Goal: Task Accomplishment & Management: Use online tool/utility

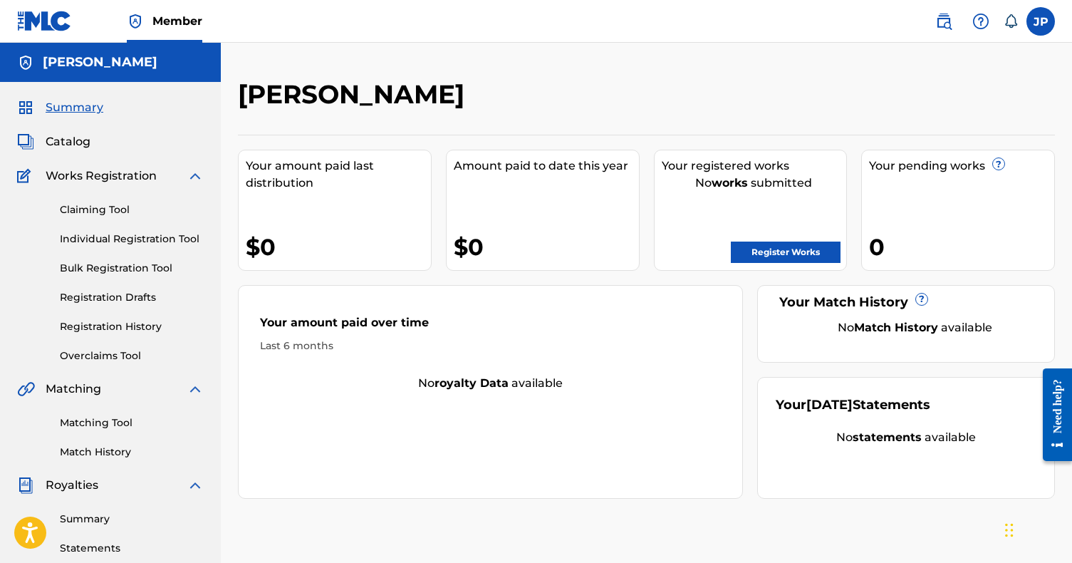
click at [780, 258] on link "Register Works" at bounding box center [786, 251] width 110 height 21
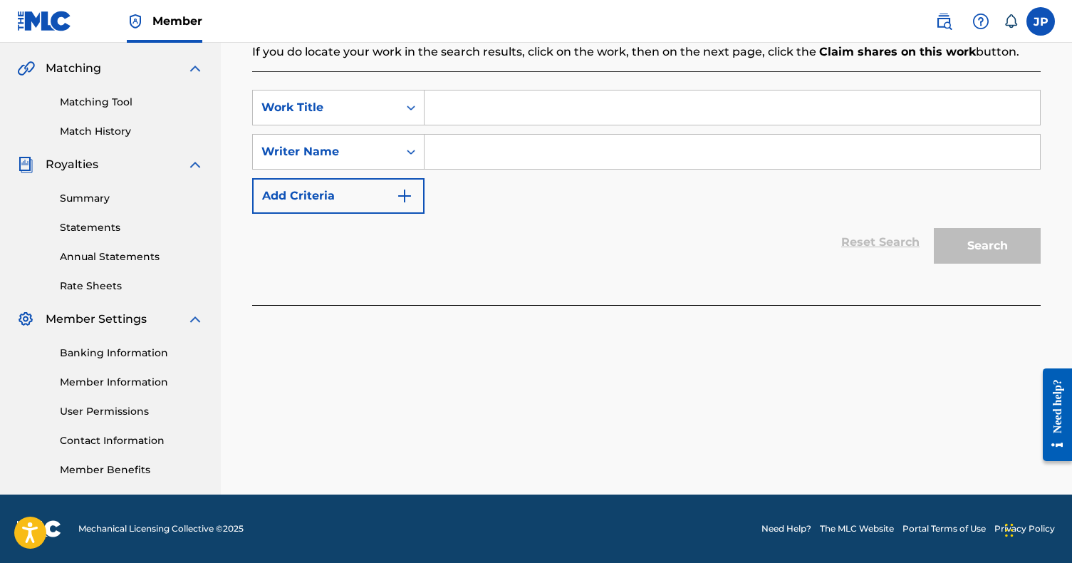
scroll to position [321, 0]
click at [494, 108] on input "Search Form" at bounding box center [732, 107] width 615 height 34
click at [407, 103] on icon "Search Form" at bounding box center [411, 107] width 14 height 14
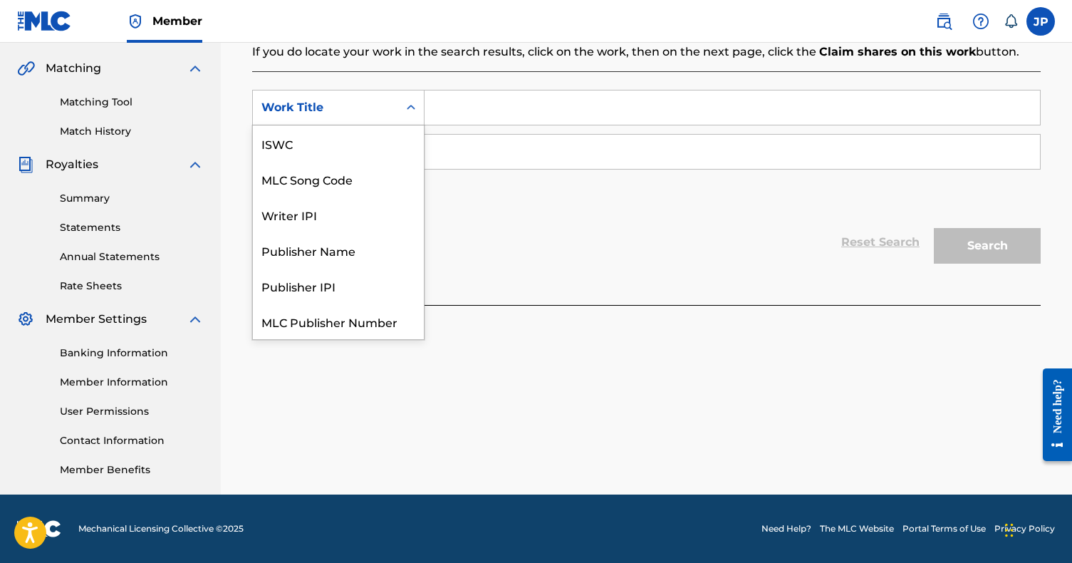
scroll to position [36, 0]
click at [346, 319] on div "Work Title" at bounding box center [338, 321] width 171 height 36
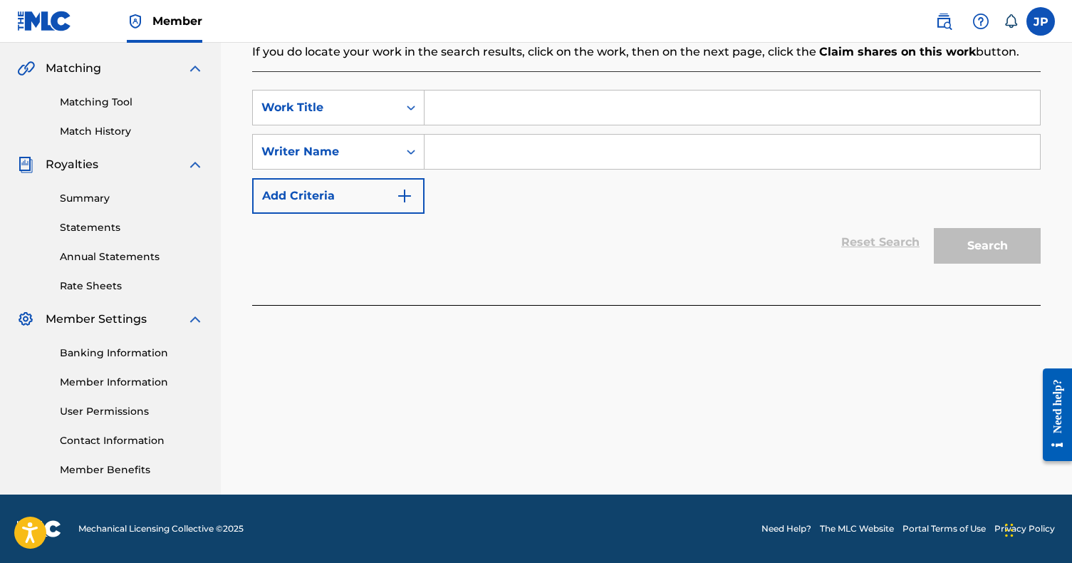
click at [445, 117] on input "Search Form" at bounding box center [732, 107] width 615 height 34
type input "Never Get Comfortable"
click at [476, 142] on input "Search Form" at bounding box center [732, 152] width 615 height 34
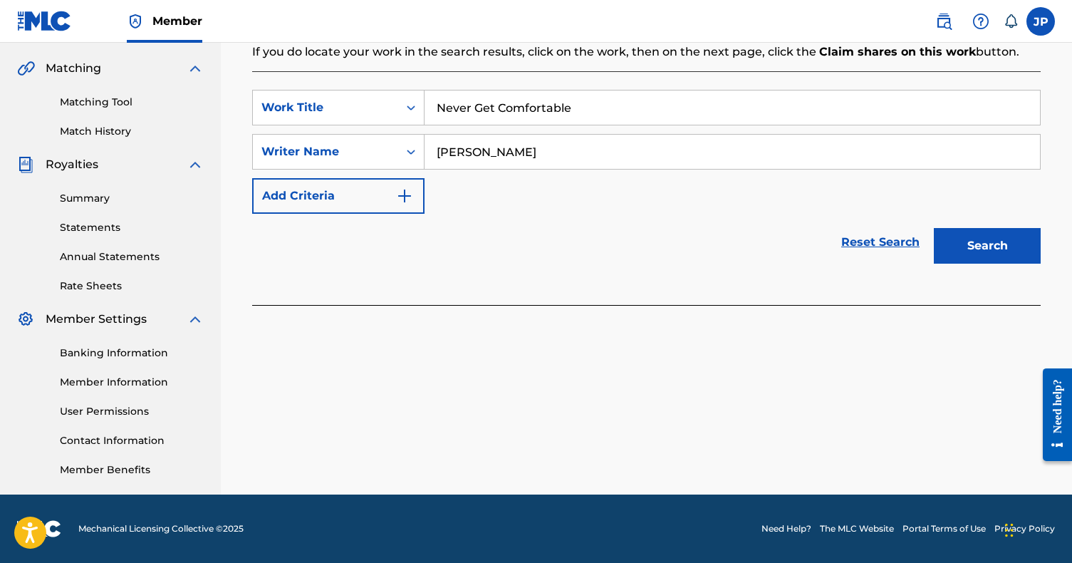
type input "[PERSON_NAME]"
click at [984, 246] on button "Search" at bounding box center [987, 246] width 107 height 36
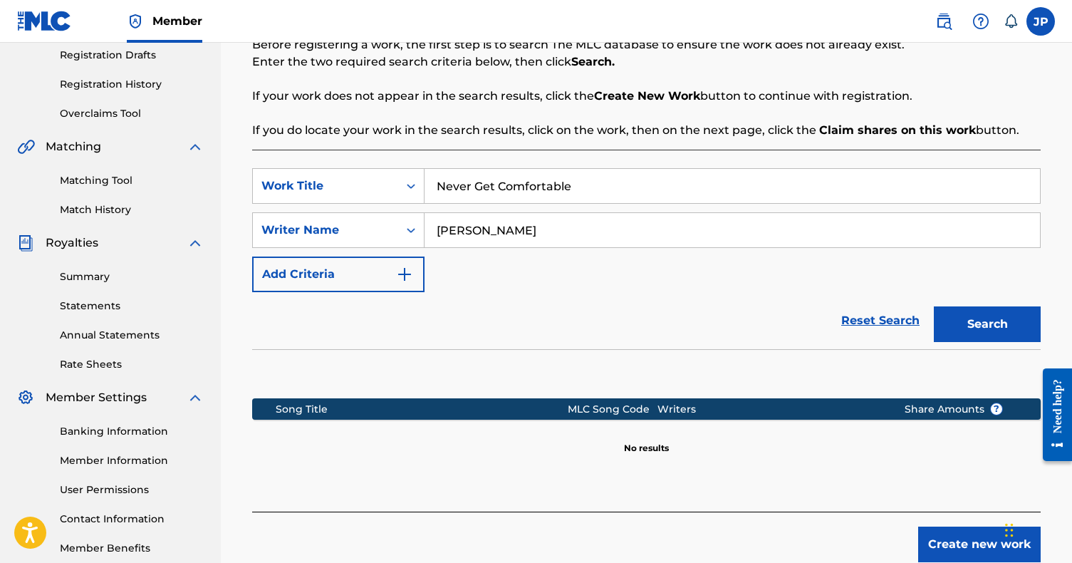
scroll to position [235, 0]
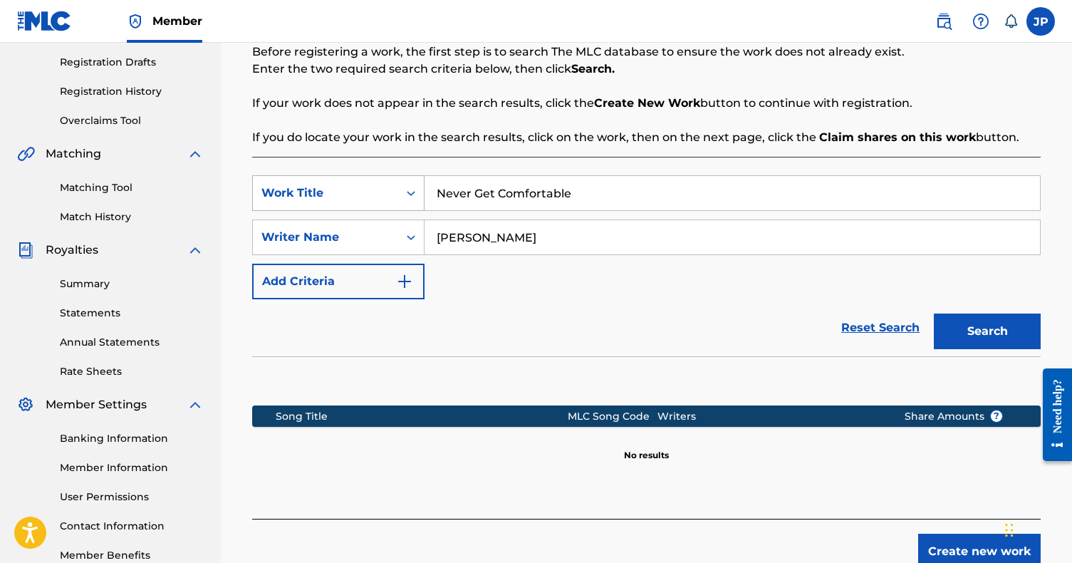
click at [326, 184] on div "Work Title" at bounding box center [325, 192] width 145 height 27
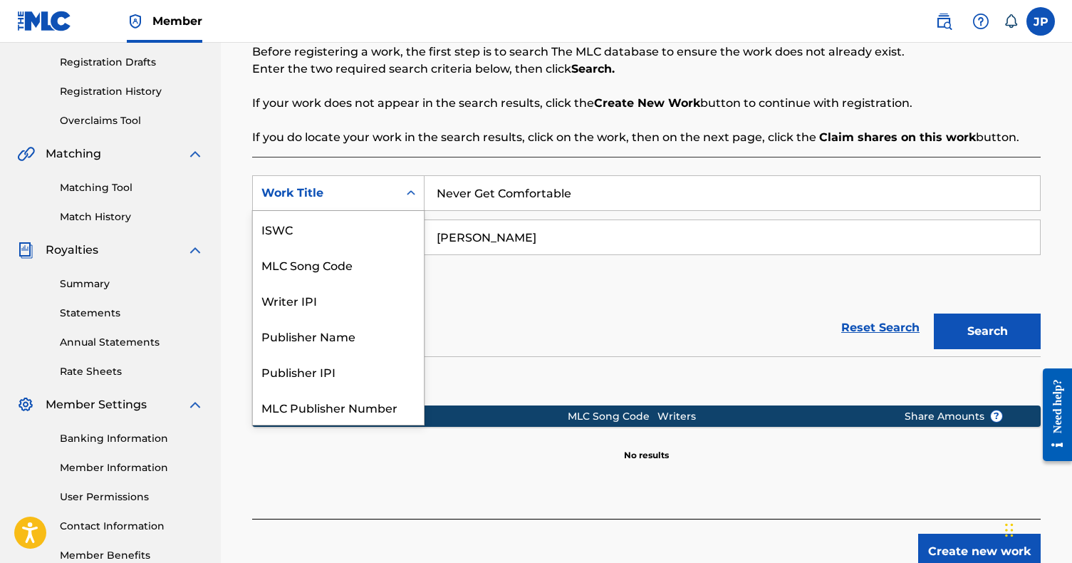
scroll to position [36, 0]
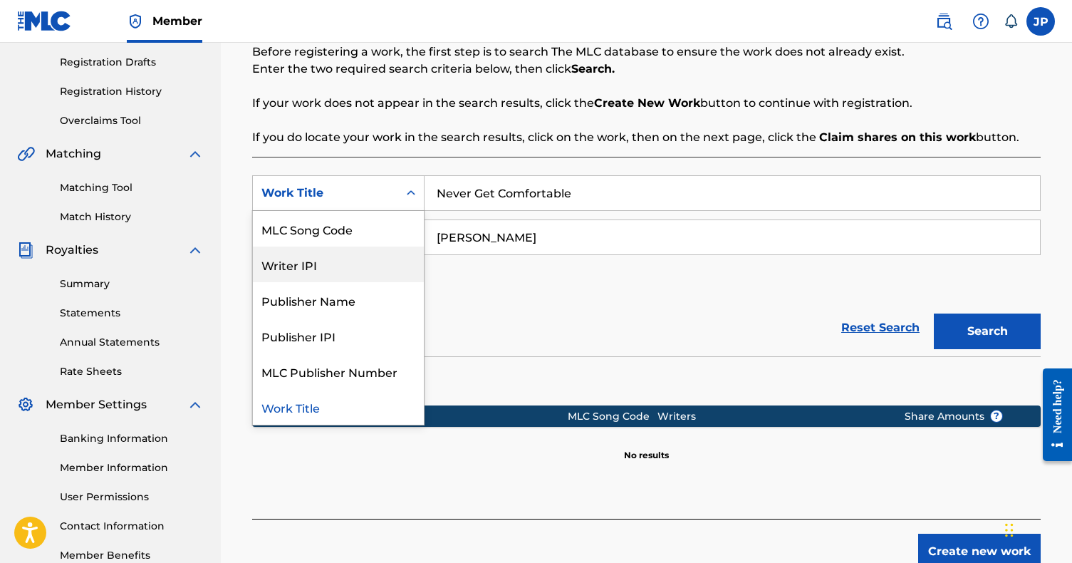
click at [360, 258] on div "Writer IPI" at bounding box center [338, 264] width 171 height 36
